Goal: Transaction & Acquisition: Obtain resource

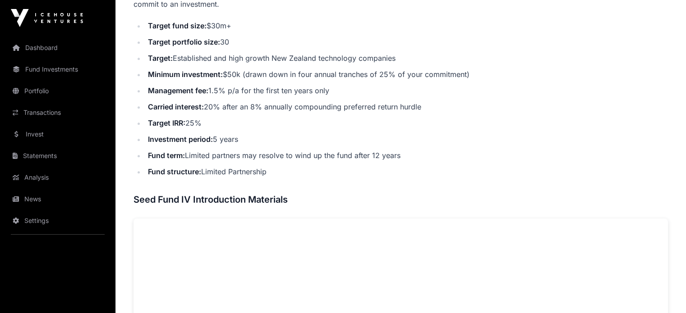
scroll to position [361, 0]
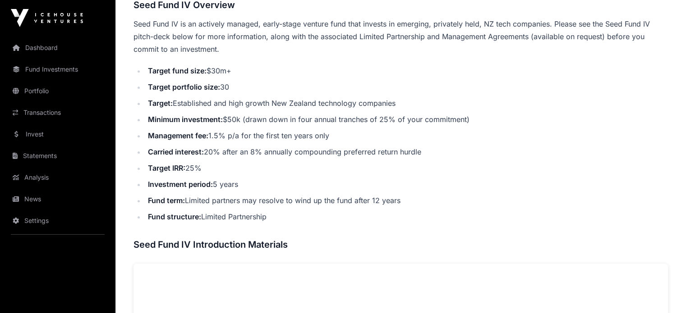
click at [28, 177] on link "Analysis" at bounding box center [57, 178] width 101 height 20
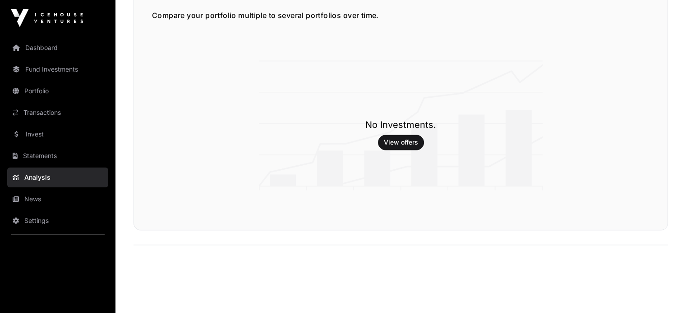
scroll to position [1508, 0]
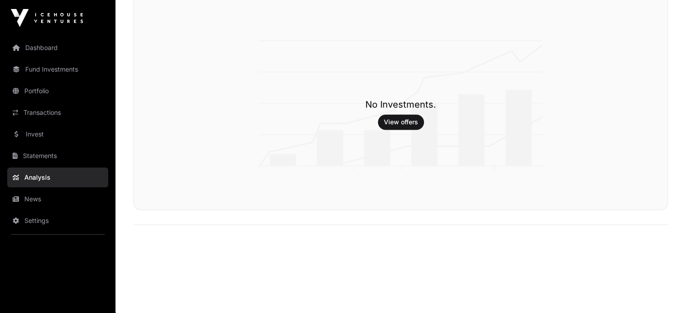
click at [38, 133] on link "Invest" at bounding box center [57, 134] width 101 height 20
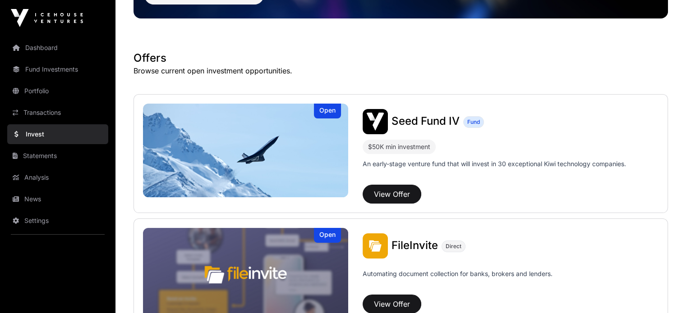
scroll to position [135, 0]
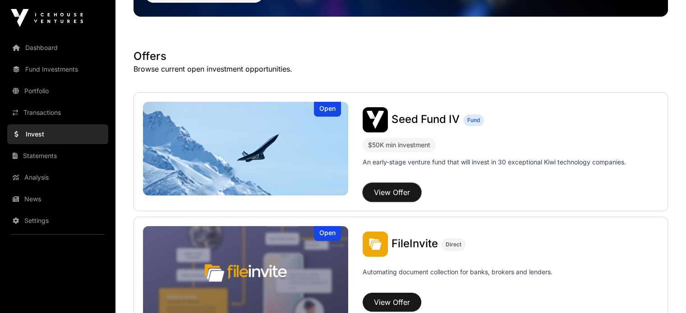
click at [363, 189] on button "View Offer" at bounding box center [392, 192] width 59 height 19
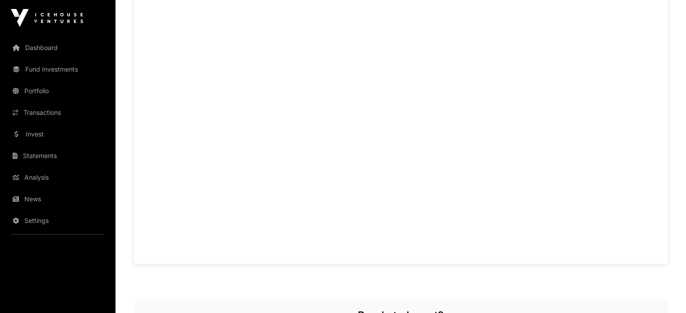
scroll to position [676, 0]
